Goal: Task Accomplishment & Management: Manage account settings

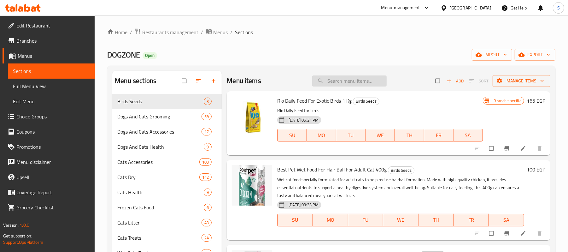
click at [372, 76] on input "search" at bounding box center [349, 80] width 74 height 11
paste input "K9 Urinary S O Dry Cat Food 500 gm"
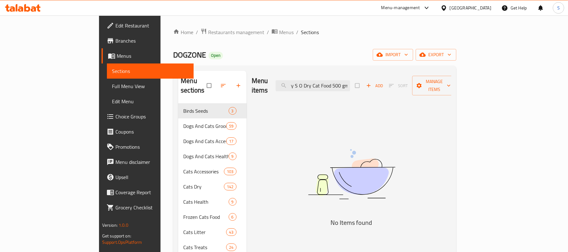
type input "K9 Urinary S O Dry Cat Food 500 gm"
click at [328, 163] on img at bounding box center [352, 174] width 158 height 84
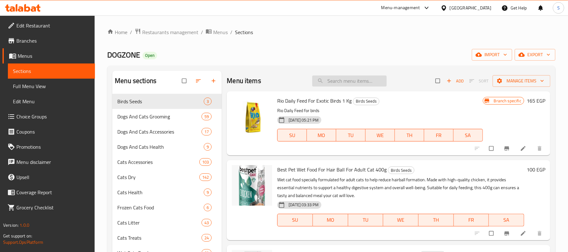
click at [378, 84] on input "search" at bounding box center [349, 80] width 74 height 11
paste input "K9 Urinary S O Dry Cat Food 500gm"
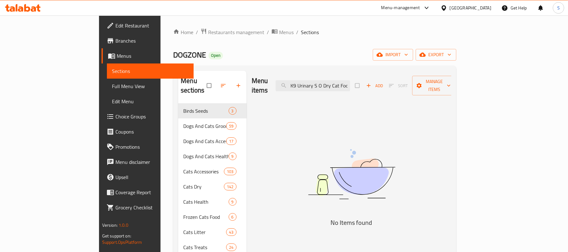
click at [344, 88] on div "Menu items K9 Urinary S O Dry Cat Food 500gm Add Sort Manage items" at bounding box center [352, 86] width 200 height 30
click at [348, 83] on input "K9 Urinary S O Dry Cat Food 500gm" at bounding box center [313, 85] width 74 height 11
paste input "Veterinary Diets Gastrointestinal Dry Food for Adult Cats 2kg"
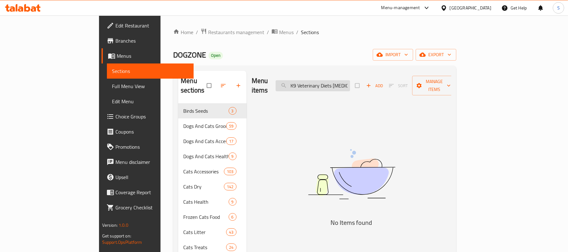
scroll to position [0, 78]
click at [335, 132] on img at bounding box center [352, 174] width 158 height 84
click at [326, 84] on input "K9 Veterinary Diets Gastrointestinal Dry Food for Adult Cats 2kg" at bounding box center [313, 85] width 74 height 11
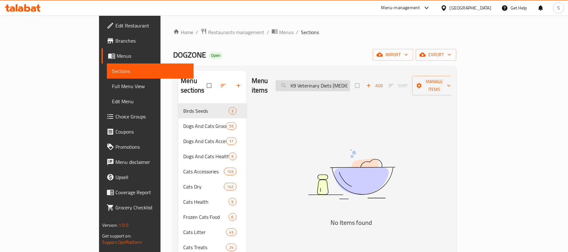
click at [326, 84] on input "K9 Veterinary Diets Gastrointestinal Dry Food for Adult Cats 2kg" at bounding box center [313, 85] width 74 height 11
paste input "keke multigusto"
type input "keke multigusto Dry Food for Adult Cats 2kg"
click at [364, 143] on img at bounding box center [352, 174] width 158 height 84
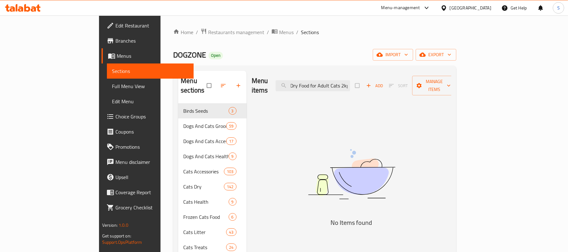
scroll to position [0, 0]
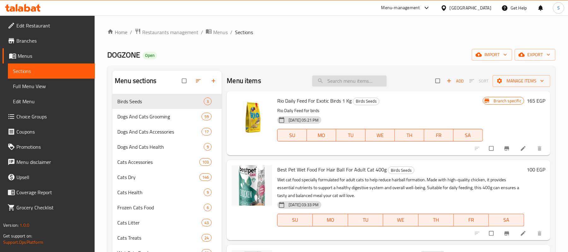
click at [332, 84] on input "search" at bounding box center [349, 80] width 74 height 11
paste input "keke multigusto Dry Food for Adult Cats 2kg"
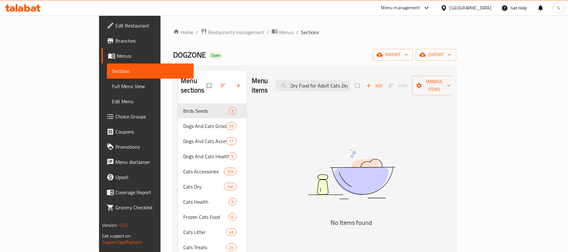
type input "keke multigusto Dry Food for Adult Cats 2kg"
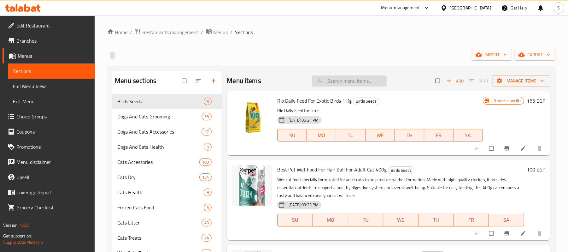
click at [366, 78] on input "search" at bounding box center [349, 80] width 74 height 11
paste input "Legends Dry Food with Chicken for Kittens 3kg"
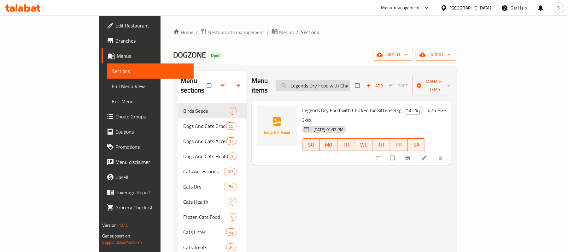
click at [334, 84] on input "Legends Dry Food with Chicken for Kittens 3kg" at bounding box center [313, 85] width 74 height 11
paste input "Mera Exklusiv Classic Dry Cat Food with Poultry10"
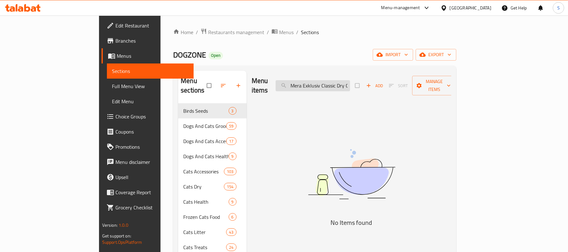
click at [337, 83] on input "Mera Exklusiv Classic Dry Cat Food with Poultry10 kg" at bounding box center [313, 85] width 74 height 11
paste input "[PERSON_NAME] dry food for kitten 300 gm"
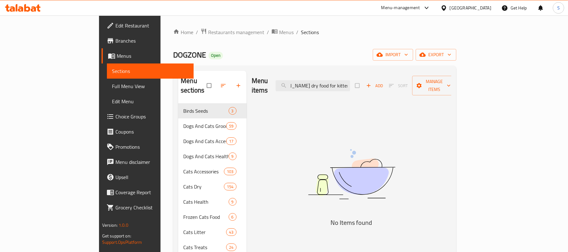
type input "[PERSON_NAME] dry food for kitten 300 gm"
click at [318, 156] on img at bounding box center [352, 174] width 158 height 84
click at [349, 80] on input "[PERSON_NAME] dry food for kitten 300 gm" at bounding box center [313, 85] width 74 height 11
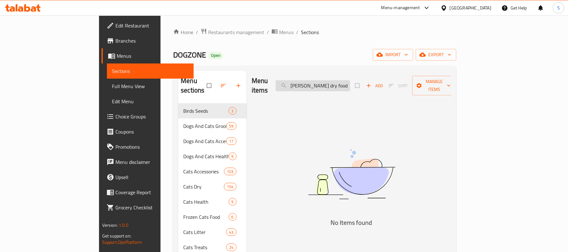
click at [349, 80] on input "[PERSON_NAME] dry food for kitten 300 gm" at bounding box center [313, 85] width 74 height 11
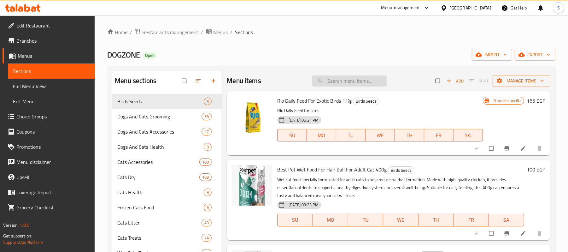
click at [340, 78] on input "search" at bounding box center [349, 80] width 74 height 11
paste input "[PERSON_NAME] dry food for kitten 300 gm"
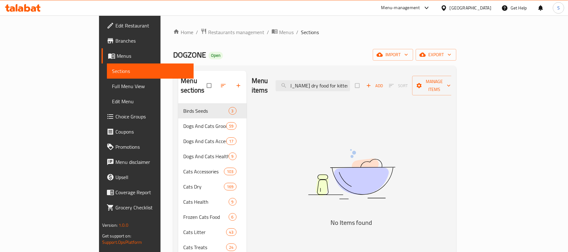
type input "[PERSON_NAME] dry food for kitten 300 gm"
click at [355, 134] on img at bounding box center [352, 174] width 158 height 84
click at [349, 85] on input "[PERSON_NAME] dry food for kitten 300 gm" at bounding box center [313, 85] width 74 height 11
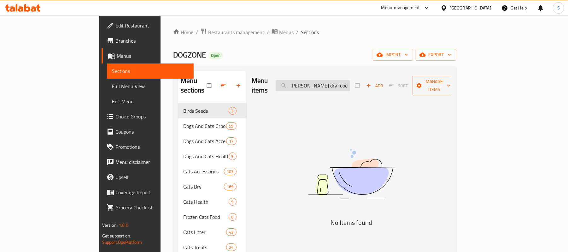
click at [349, 85] on input "[PERSON_NAME] dry food for kitten 300 gm" at bounding box center [313, 85] width 74 height 11
click at [281, 180] on div "Menu items [PERSON_NAME] dry food for kitten 300 gm Add Sort Manage items No It…" at bounding box center [349, 232] width 205 height 323
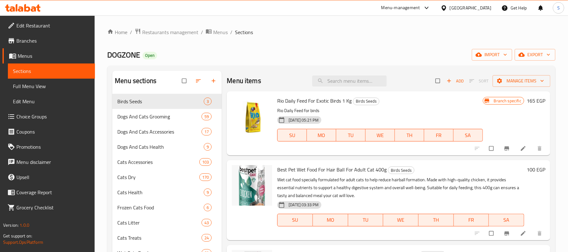
click at [340, 88] on div "Menu items Add Sort Manage items" at bounding box center [388, 81] width 323 height 20
click at [341, 80] on input "search" at bounding box center [349, 80] width 74 height 11
paste input "leonardo dry food for kitten 1.8kg"
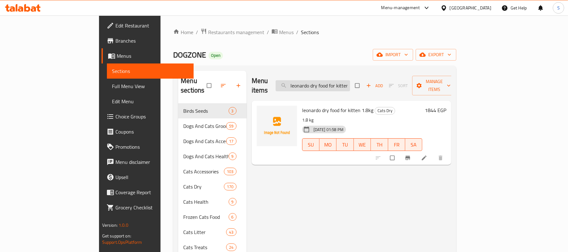
click at [350, 86] on input "leonardo dry food for kitten 1.8kg" at bounding box center [313, 85] width 74 height 11
paste input "300 gm"
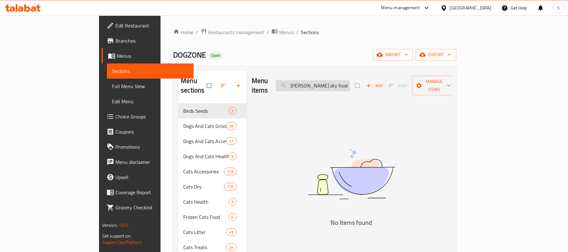
click at [338, 80] on input "[PERSON_NAME] dry food for kitten 300 gm" at bounding box center [313, 85] width 74 height 11
paste input "14030"
type input "14030"
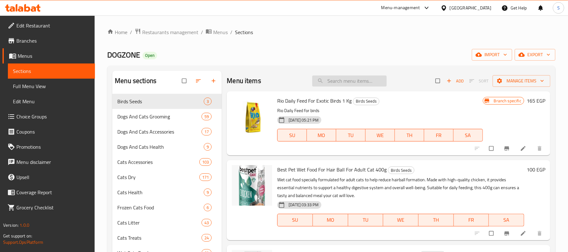
click at [348, 80] on input "search" at bounding box center [349, 80] width 74 height 11
paste input "[PERSON_NAME] dry food for kitten 300 gm"
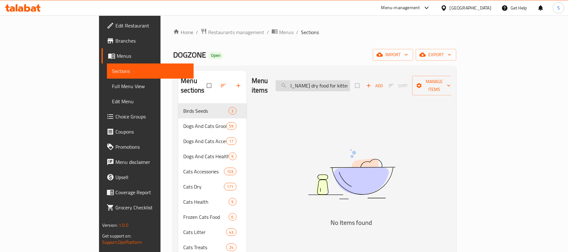
click at [350, 82] on input "[PERSON_NAME] dry food for kitten 300 gm" at bounding box center [313, 85] width 74 height 11
type input "[PERSON_NAME] dry food for kitten 300 gm"
click at [384, 144] on img at bounding box center [352, 174] width 158 height 84
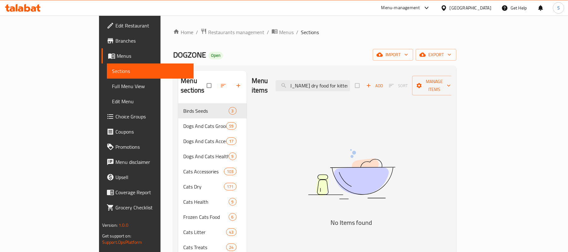
scroll to position [0, 0]
click at [342, 85] on input "[PERSON_NAME] dry food for kitten 300 gm" at bounding box center [313, 85] width 74 height 11
click at [347, 86] on input "[PERSON_NAME] dry food for kitten 300 gm" at bounding box center [313, 85] width 74 height 11
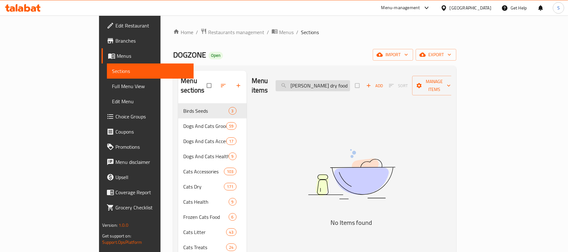
click at [346, 86] on input "[PERSON_NAME] dry food for kitten 300 gm" at bounding box center [313, 85] width 74 height 11
click at [299, 131] on div "Menu items leonardo dry food for kitten 300 gm Add Sort Manage items No Items f…" at bounding box center [349, 232] width 205 height 323
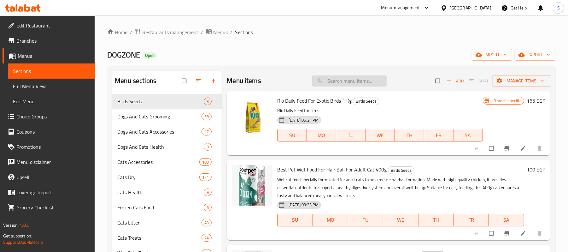
click at [328, 80] on input "search" at bounding box center [349, 80] width 74 height 11
paste input "[PERSON_NAME] dry food for kitten 300 gm"
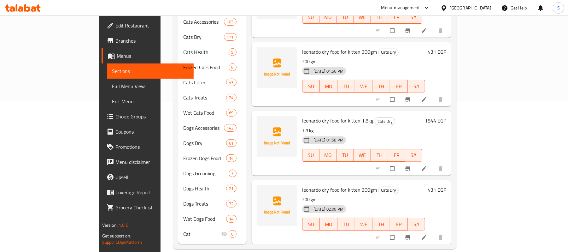
scroll to position [150, 0]
click at [401, 47] on div "[PERSON_NAME] dry food for kitten 300gm Cats Dry 300 gm [DATE] 01:56 PM SU MO T…" at bounding box center [363, 73] width 128 height 59
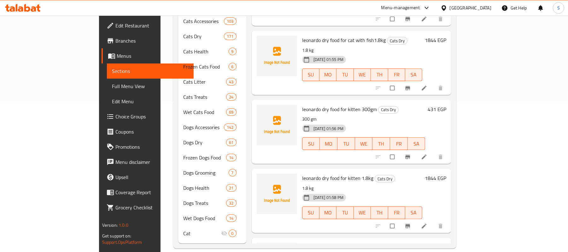
scroll to position [100, 0]
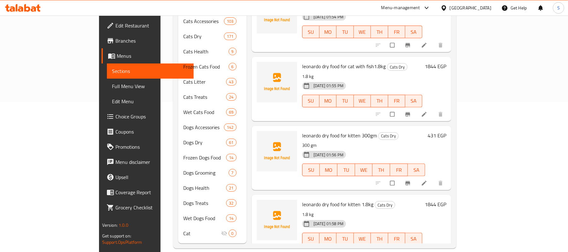
click at [326, 131] on span "leonardo dry food for kitten 300gm" at bounding box center [339, 135] width 75 height 9
copy h6 "leonardo dry food for kitten 300gm"
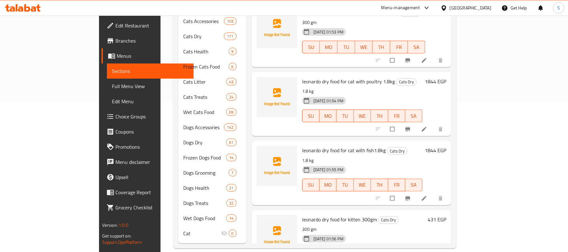
click at [299, 143] on div "[PERSON_NAME] dry food for cat with fish1.8kg Cats Dry 1.8 kg [DATE] 01:55 PM S…" at bounding box center [361, 172] width 125 height 59
click at [302, 145] on span "leonardo dry food for cat with fish1.8kg" at bounding box center [344, 149] width 84 height 9
drag, startPoint x: 277, startPoint y: 142, endPoint x: 377, endPoint y: 26, distance: 153.8
click at [359, 145] on span "leonardo dry food for cat with fish1.8kg" at bounding box center [344, 149] width 84 height 9
copy span "[PERSON_NAME] dry food for cat with fish1.8k"
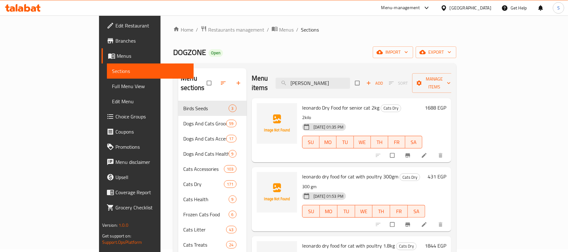
scroll to position [0, 0]
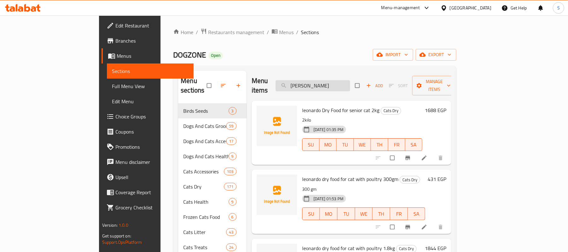
click at [329, 82] on input "[PERSON_NAME]" at bounding box center [313, 85] width 74 height 11
paste input "light dry food for cat 300gm"
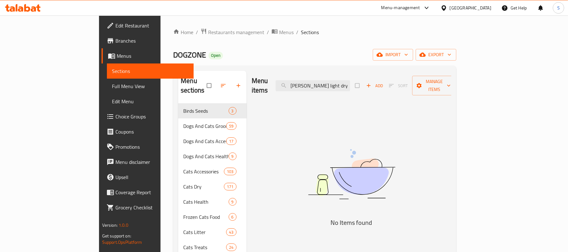
drag, startPoint x: 338, startPoint y: 82, endPoint x: 309, endPoint y: 88, distance: 29.3
click at [309, 88] on div "Menu items [PERSON_NAME] light dry food for cat 300 Add Sort Manage items" at bounding box center [352, 86] width 200 height 30
type input "[PERSON_NAME] light dry food for cat 300"
click at [329, 132] on img at bounding box center [352, 174] width 158 height 84
click at [327, 81] on input "[PERSON_NAME] light dry food for cat 300" at bounding box center [313, 85] width 74 height 11
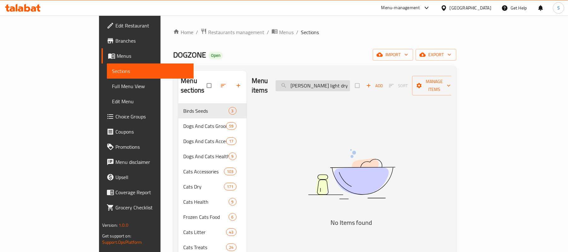
click at [327, 81] on input "[PERSON_NAME] light dry food for cat 300" at bounding box center [313, 85] width 74 height 11
click at [326, 82] on input "[PERSON_NAME] light dry food for cat 300" at bounding box center [313, 85] width 74 height 11
click at [326, 83] on input "[PERSON_NAME] light dry food for cat 300" at bounding box center [313, 85] width 74 height 11
